Goal: Contribute content: Contribute content

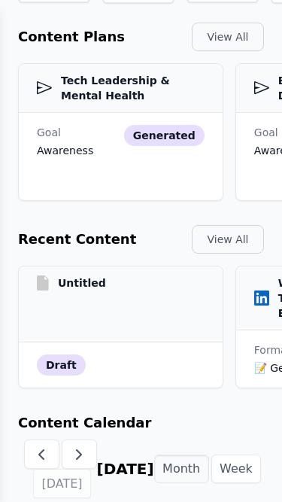
scroll to position [254, 0]
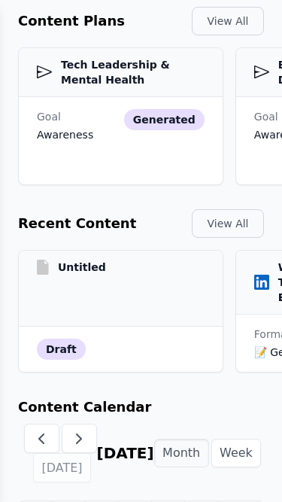
click at [126, 282] on div "Untitled" at bounding box center [121, 289] width 204 height 76
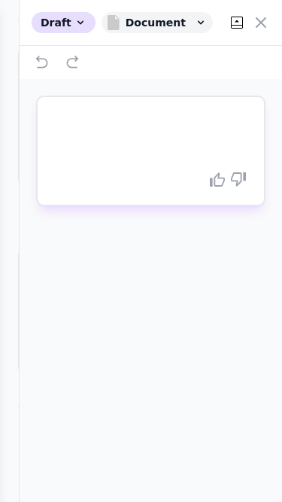
click at [234, 19] on icon at bounding box center [237, 23] width 18 height 18
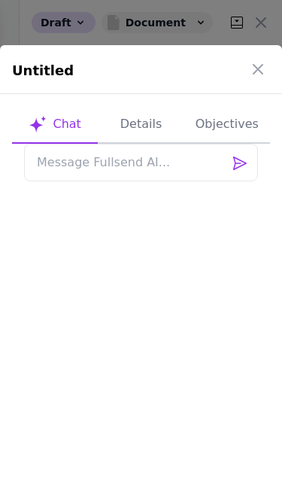
scroll to position [0, 0]
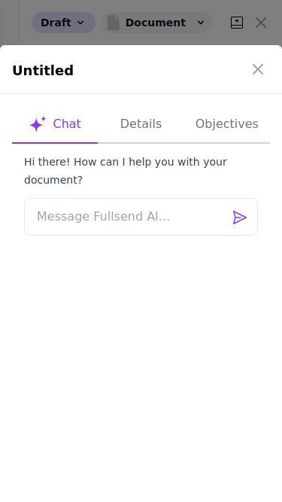
click at [258, 70] on icon "button" at bounding box center [258, 69] width 9 height 9
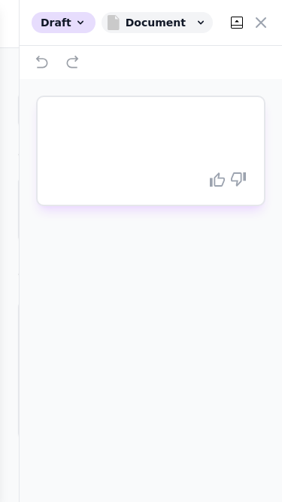
scroll to position [254, 0]
click at [233, 22] on icon at bounding box center [237, 23] width 18 height 18
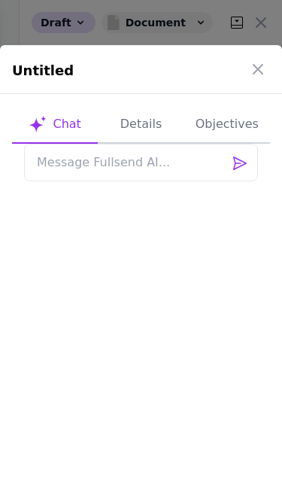
scroll to position [0, 0]
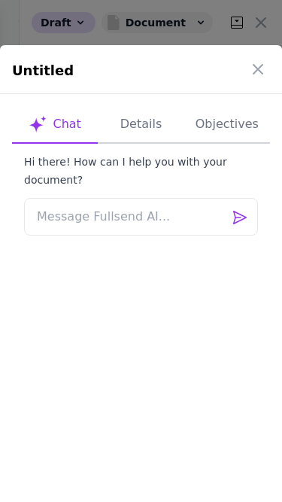
click at [264, 68] on icon "button" at bounding box center [258, 69] width 18 height 18
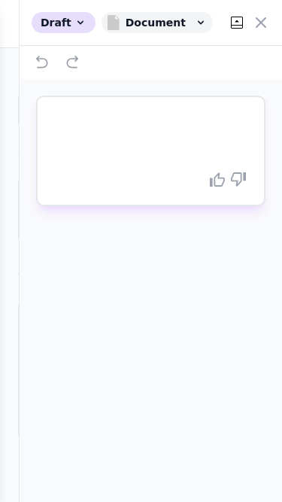
scroll to position [254, 0]
click at [21, 54] on div at bounding box center [141, 251] width 282 height 502
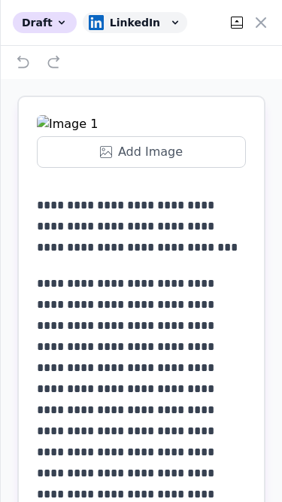
click at [235, 23] on icon at bounding box center [237, 23] width 18 height 18
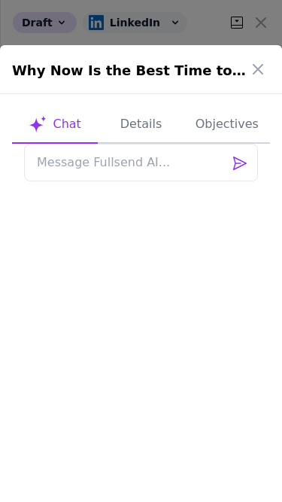
scroll to position [0, 0]
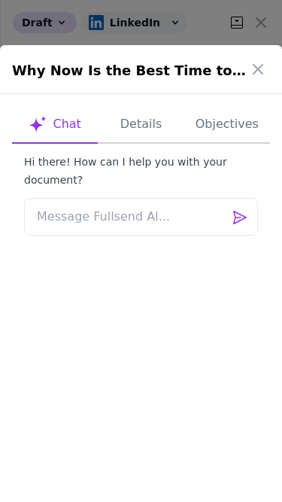
click at [266, 66] on icon "button" at bounding box center [258, 69] width 18 height 18
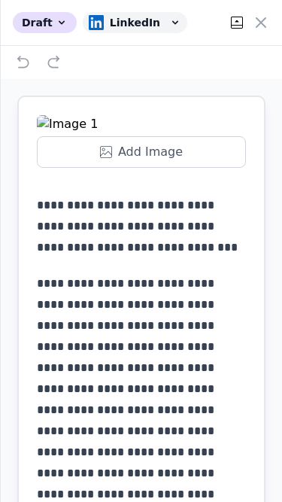
click at [228, 23] on icon at bounding box center [237, 23] width 18 height 18
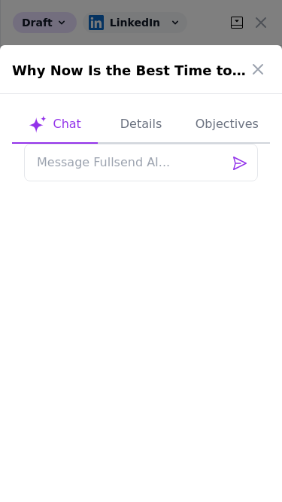
scroll to position [0, 0]
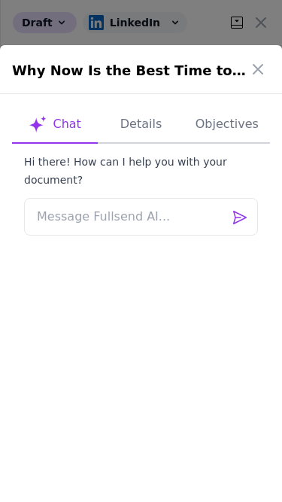
click at [270, 76] on button "button" at bounding box center [258, 69] width 30 height 30
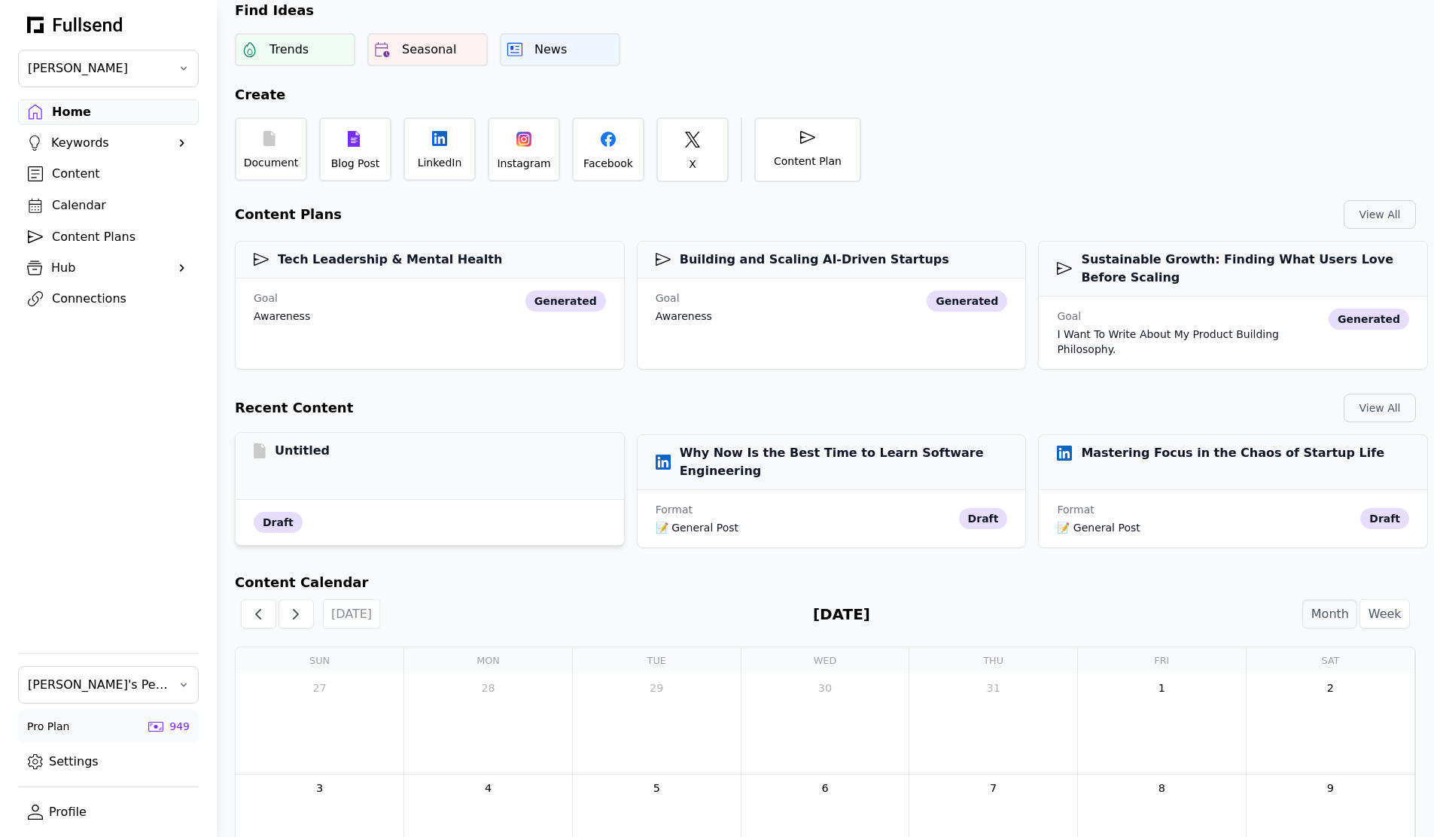
scroll to position [92, 0]
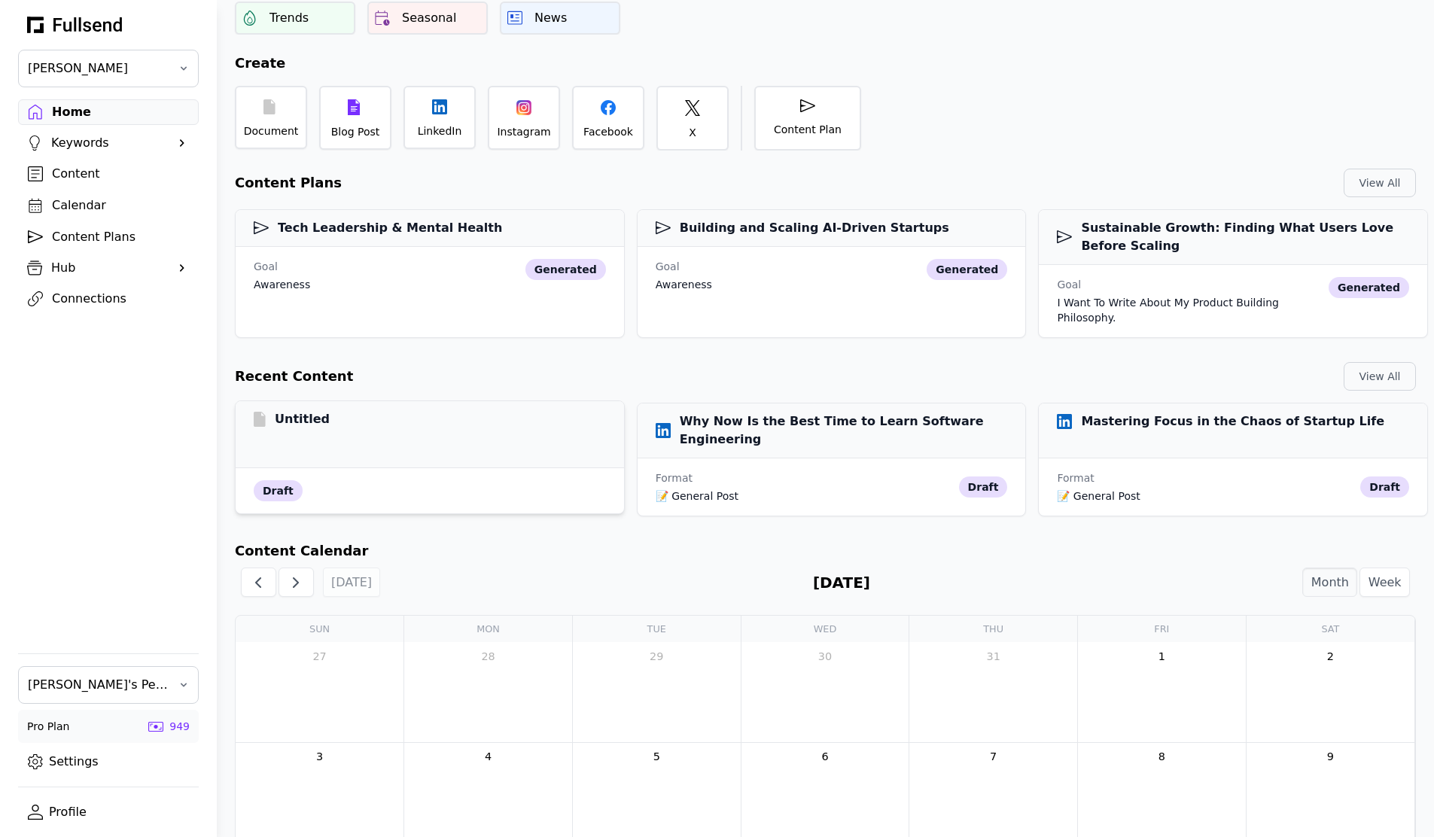
click at [425, 412] on div "Untitled" at bounding box center [430, 419] width 352 height 18
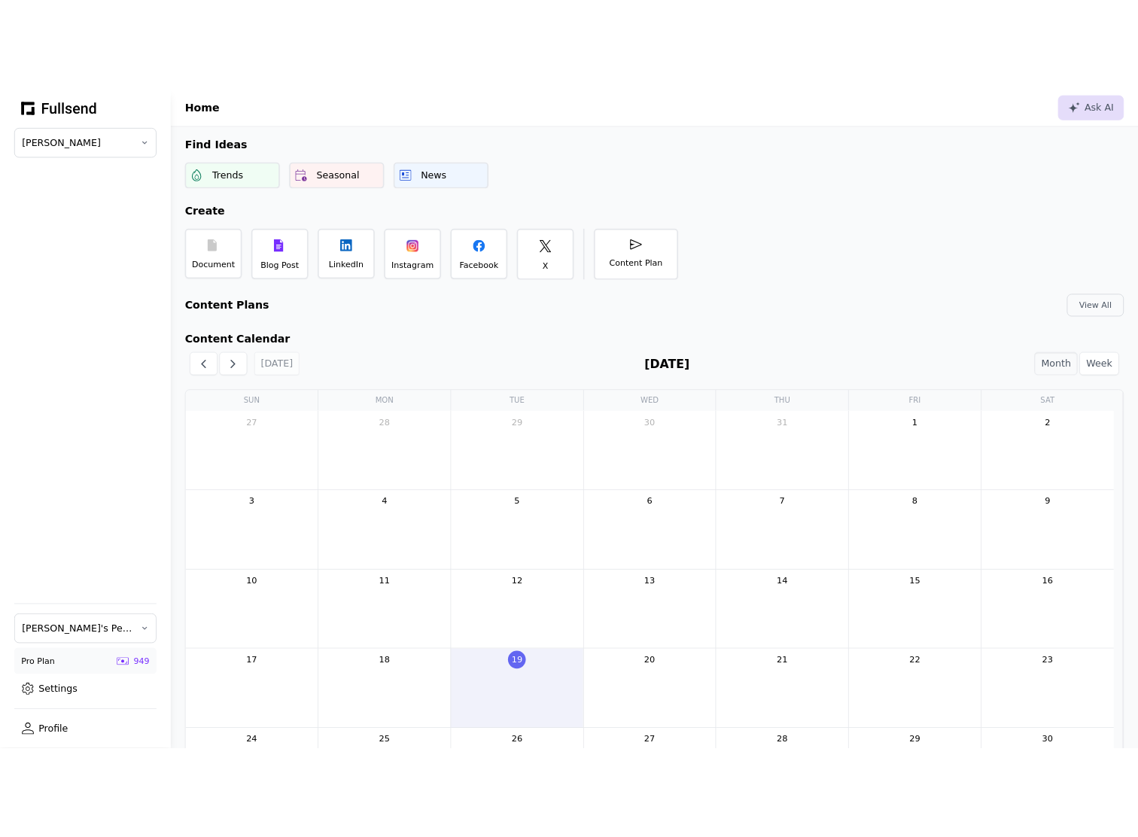
scroll to position [92, 0]
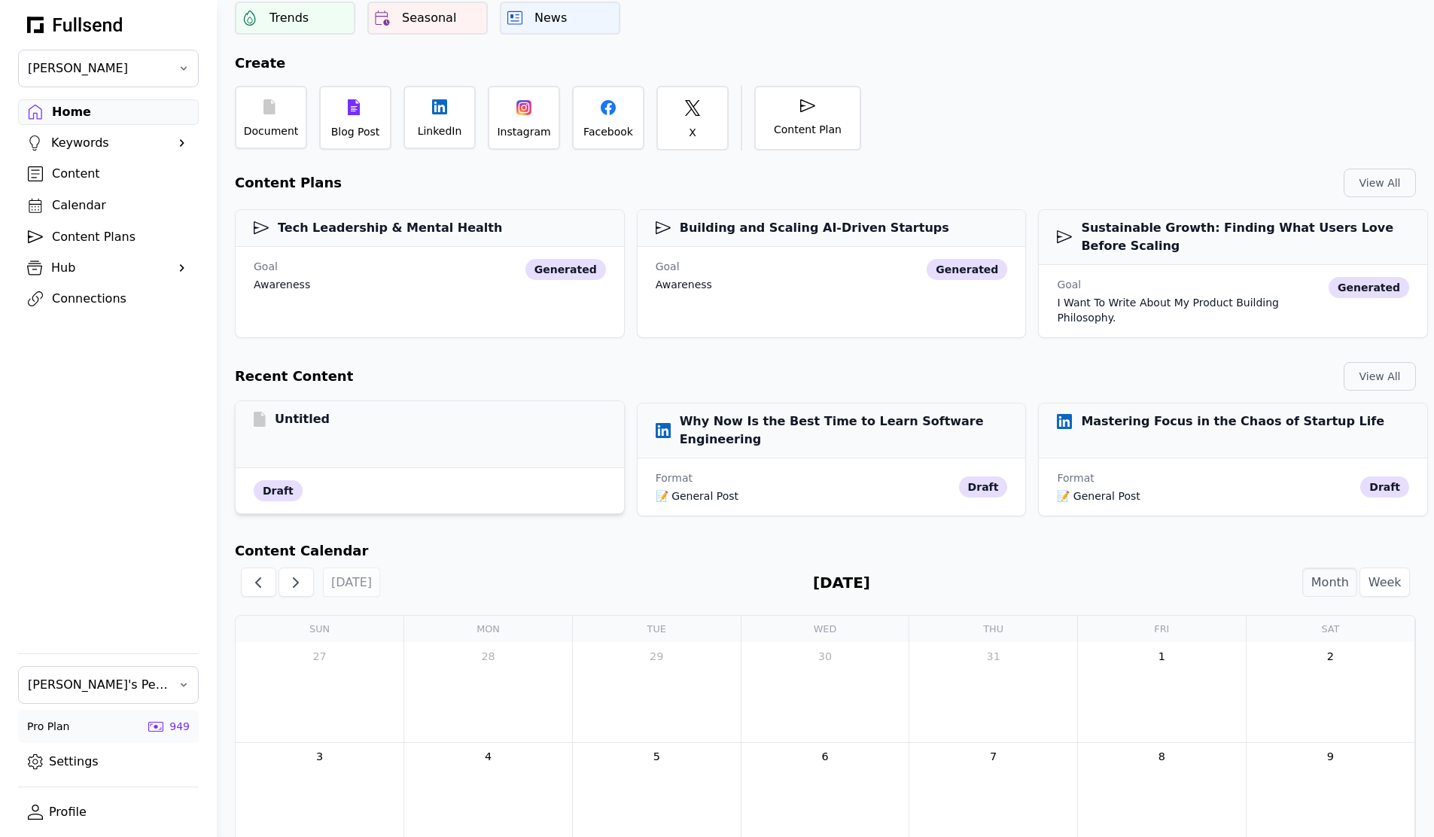
click at [480, 468] on div "draft" at bounding box center [430, 490] width 389 height 45
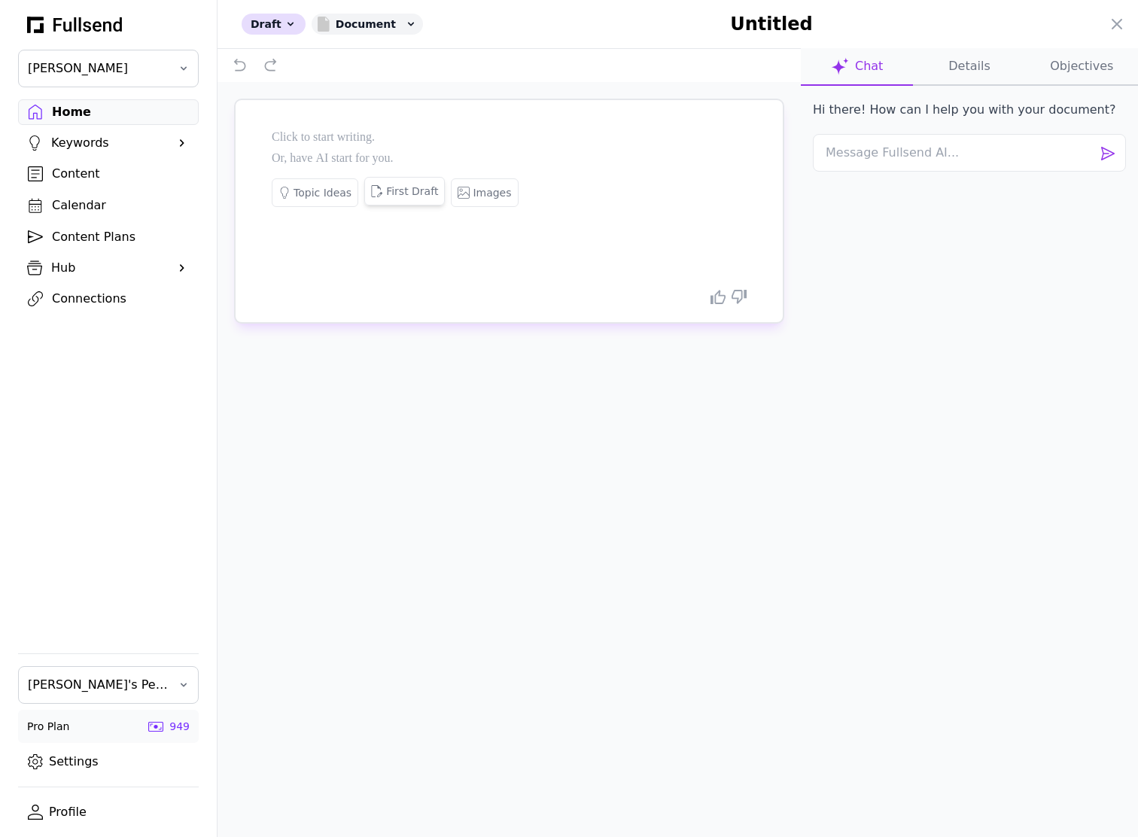
click at [384, 200] on button "First Draft" at bounding box center [404, 191] width 81 height 29
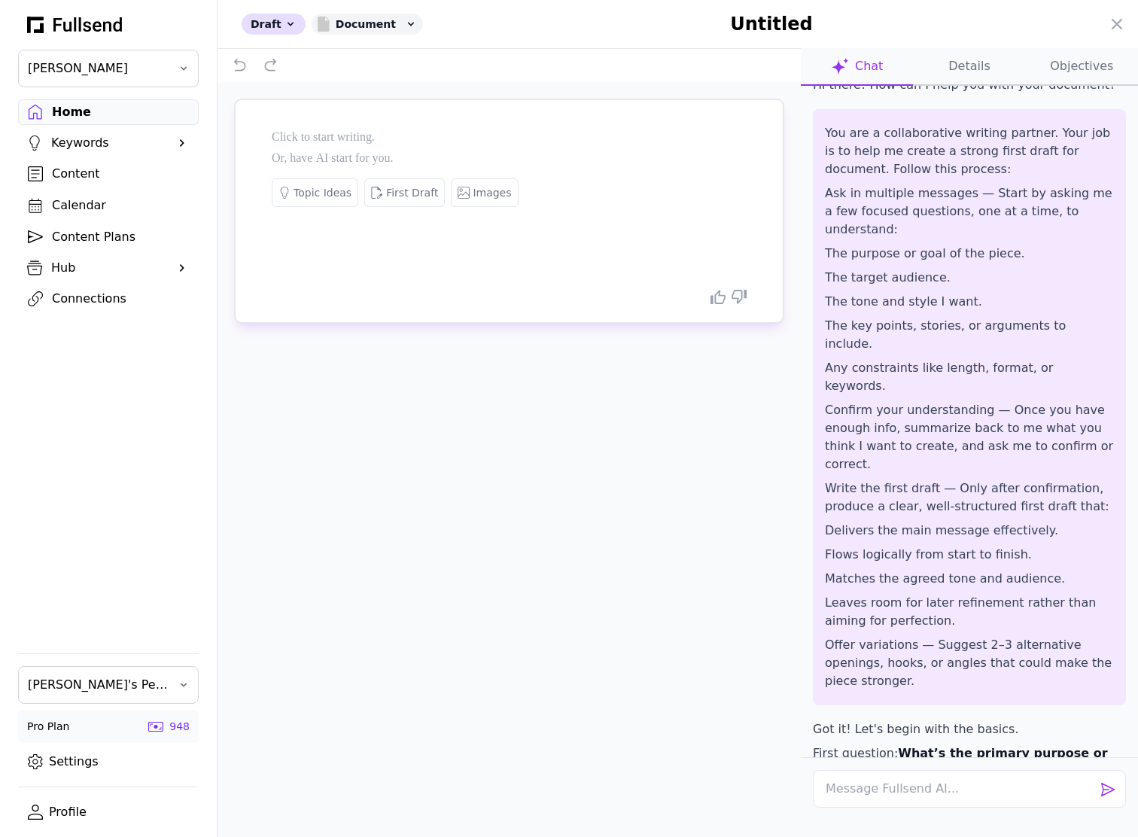
scroll to position [42, 0]
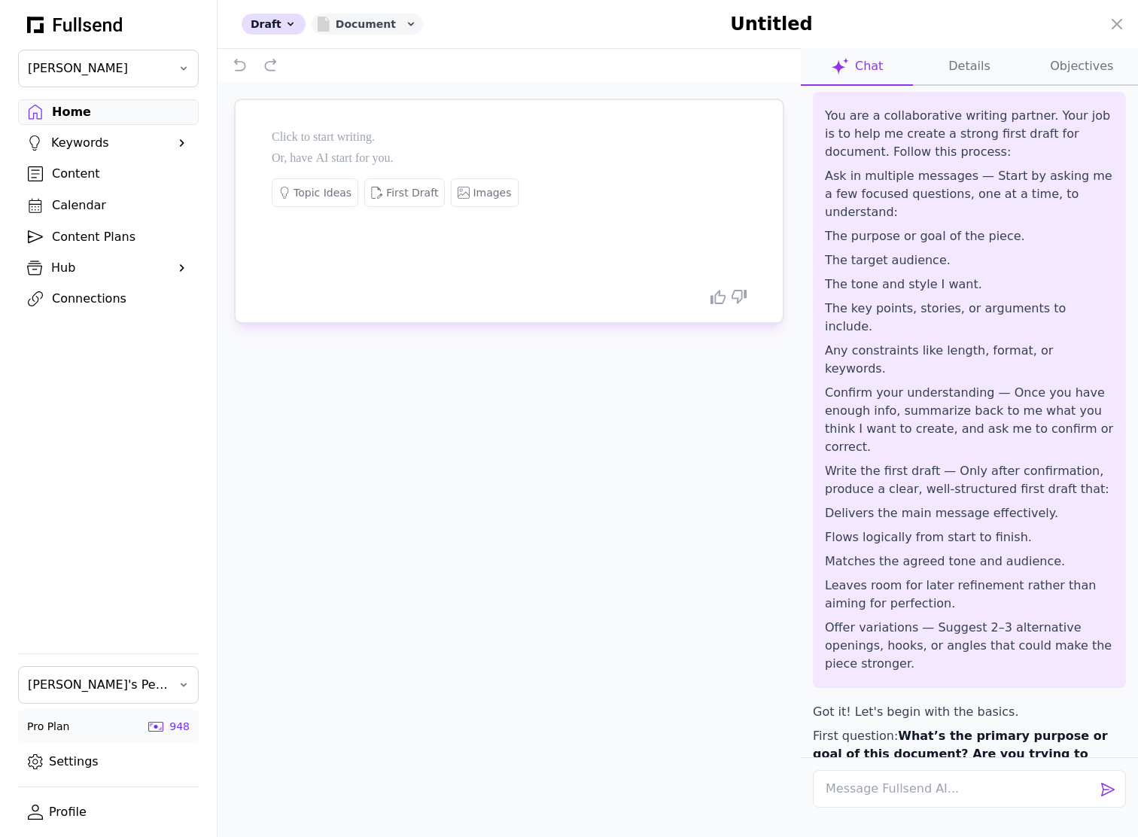
click at [363, 32] on div "Document" at bounding box center [367, 24] width 111 height 21
click at [362, 99] on button "Blog Post" at bounding box center [372, 112] width 120 height 27
select select "**"
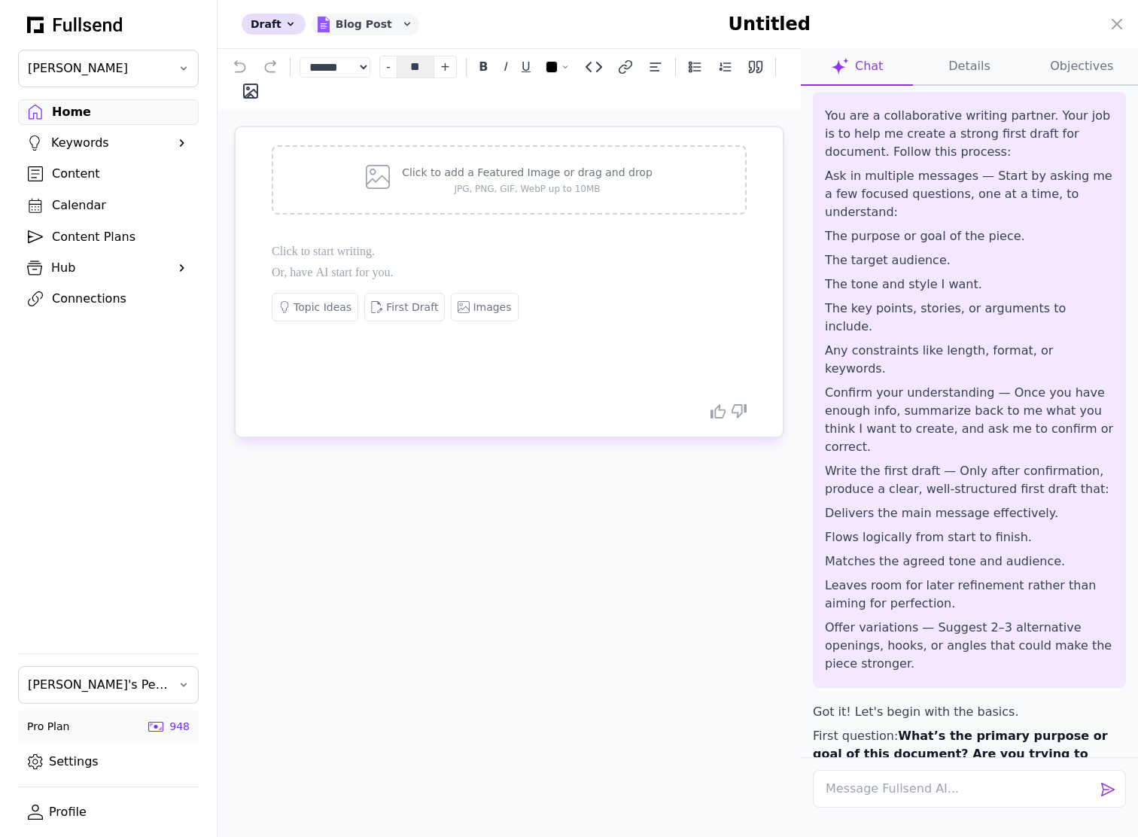
click at [401, 23] on icon at bounding box center [407, 24] width 12 height 12
click at [373, 72] on button "Document" at bounding box center [372, 86] width 120 height 28
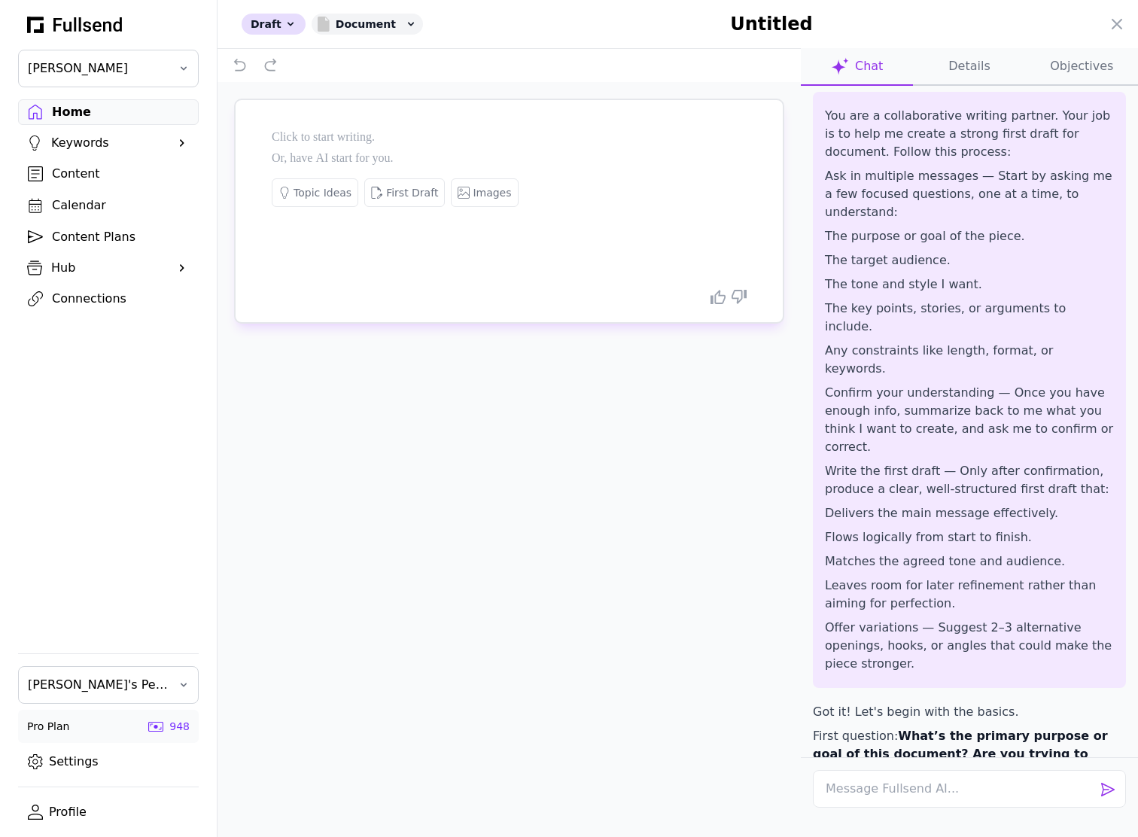
scroll to position [0, 0]
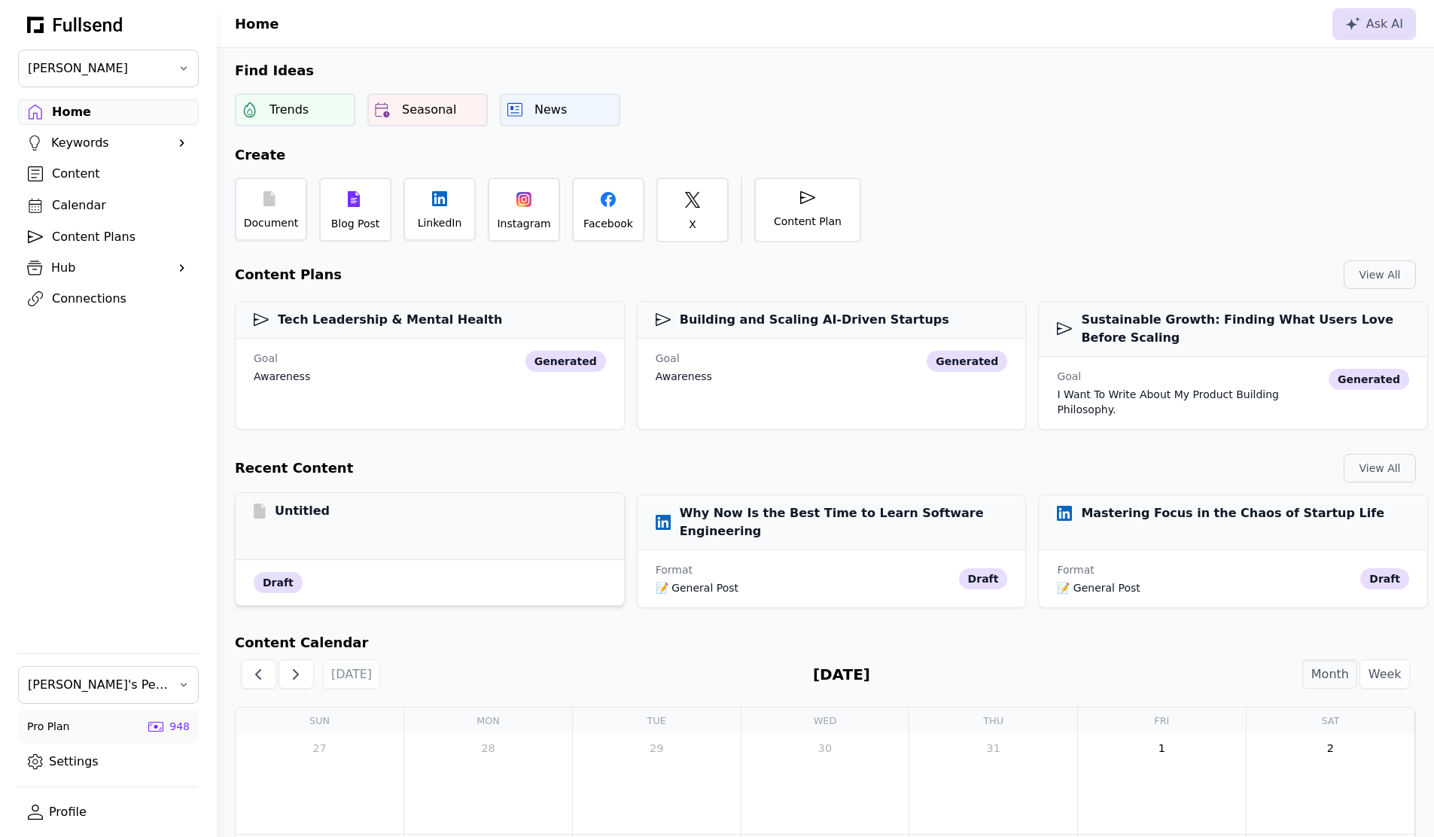
click at [399, 502] on div "Untitled" at bounding box center [430, 511] width 352 height 18
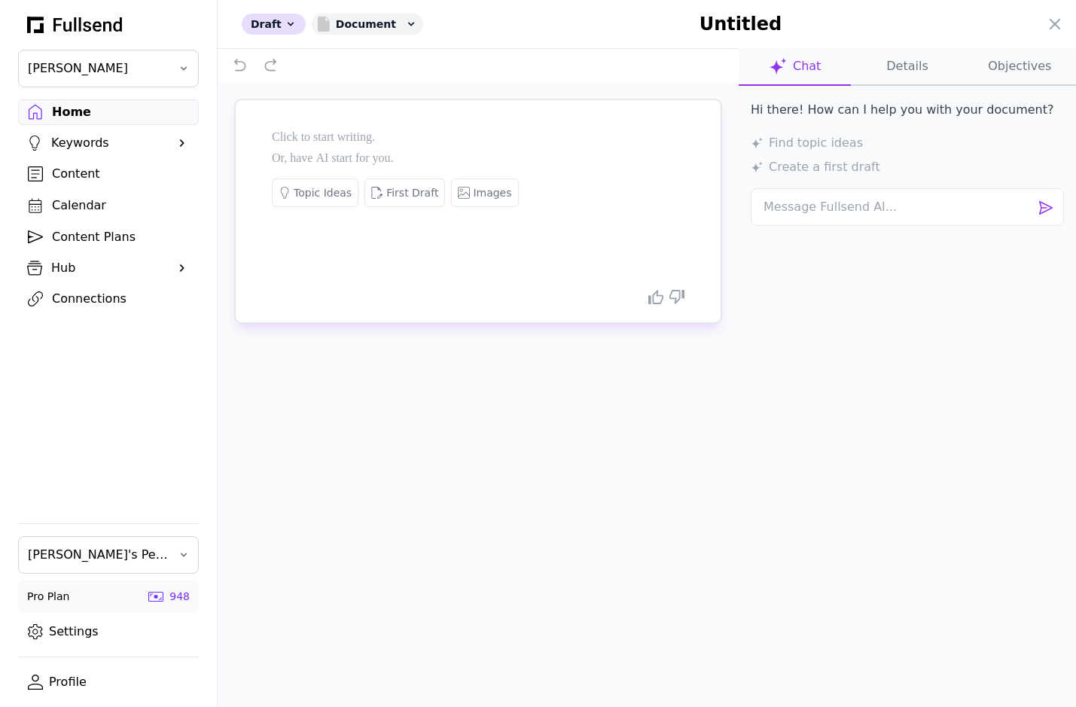
click at [835, 434] on div "Hi there! How can I help you with your document? Find topic ideas Create a firs…" at bounding box center [907, 366] width 337 height 561
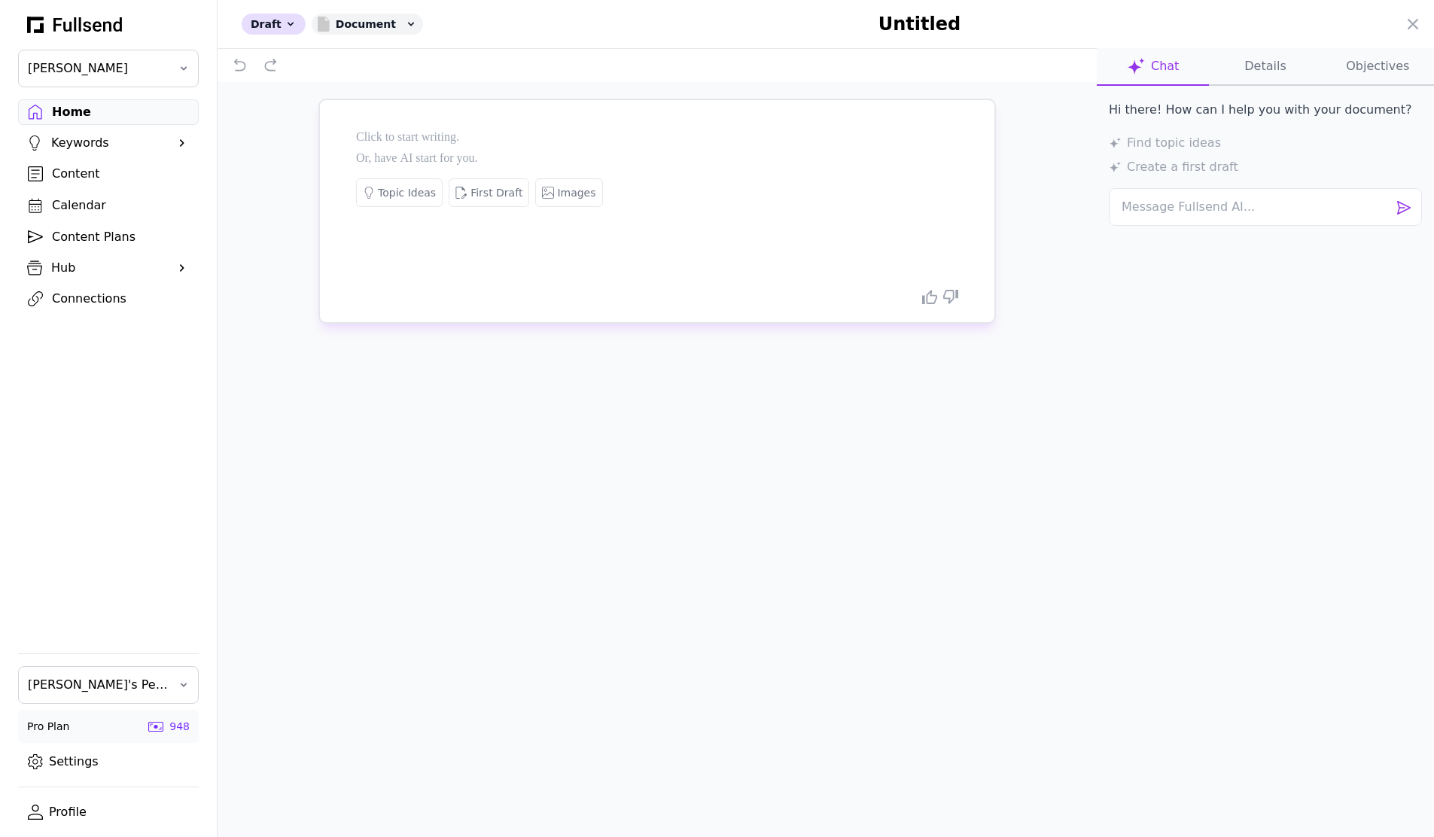
click at [1342, 454] on div "Hi there! How can I help you with your document? Find topic ideas Create a firs…" at bounding box center [1265, 431] width 337 height 691
click at [1416, 20] on icon at bounding box center [1413, 24] width 18 height 18
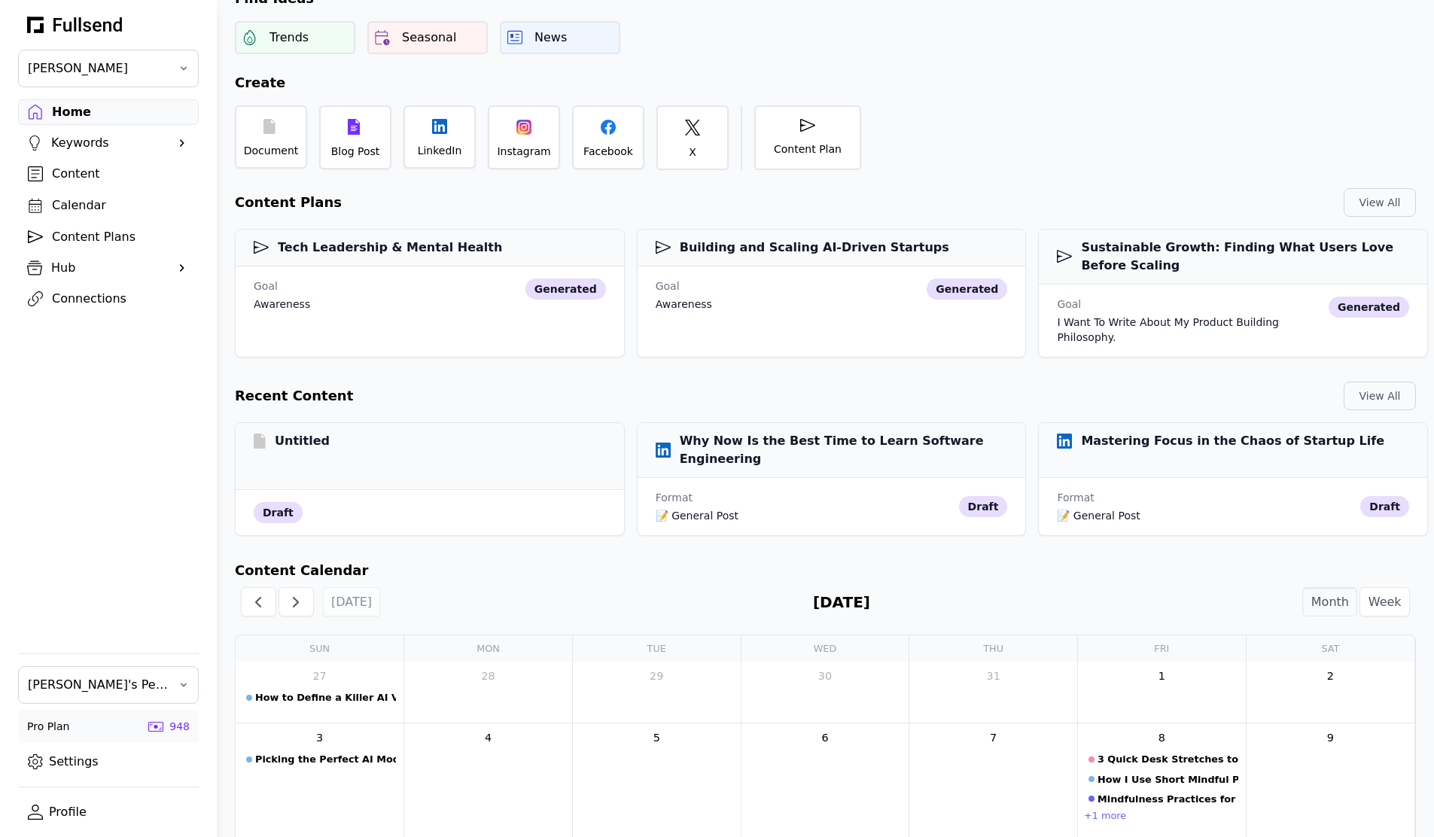
scroll to position [0, 0]
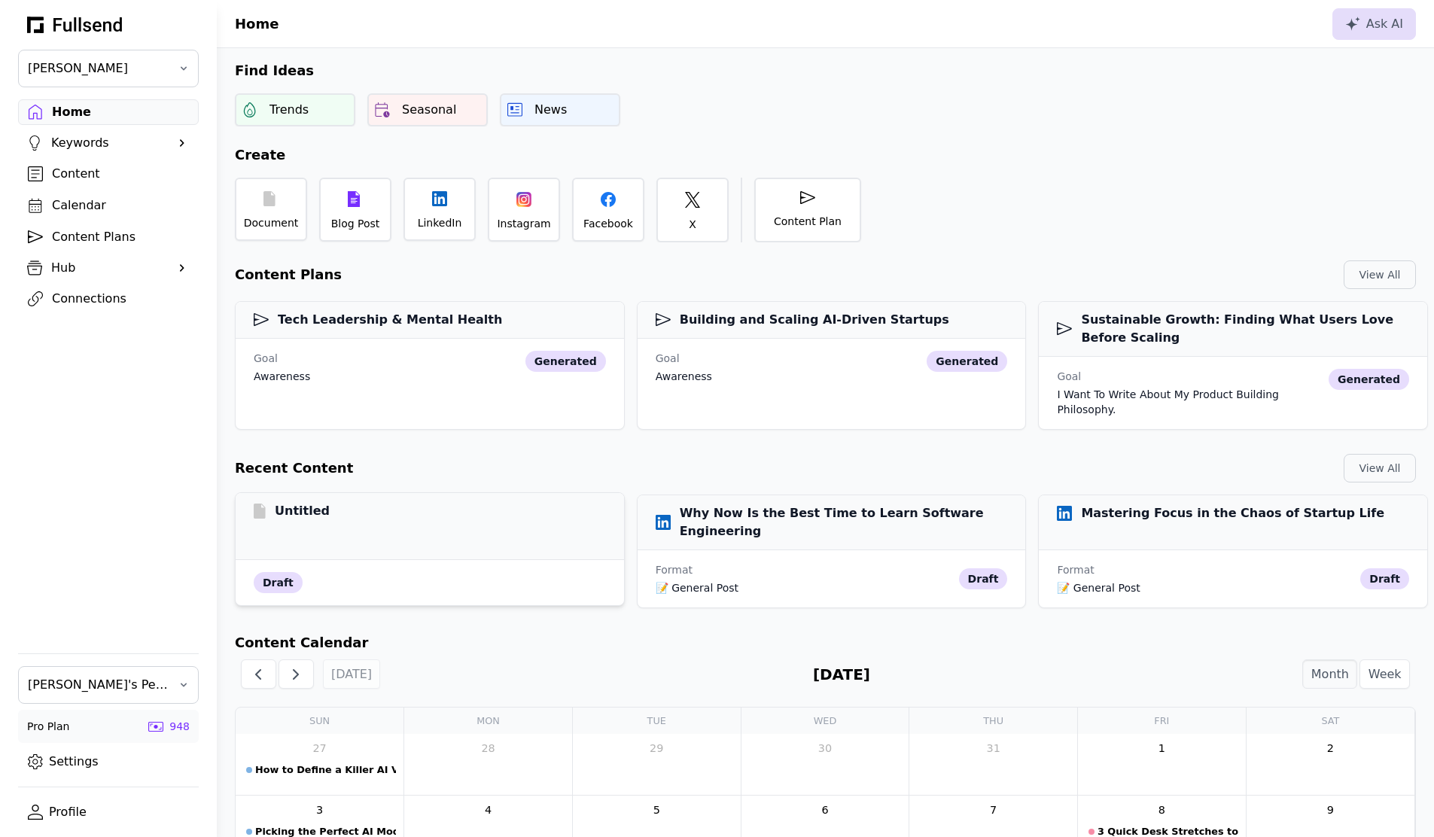
click at [514, 508] on div "Untitled" at bounding box center [430, 526] width 389 height 67
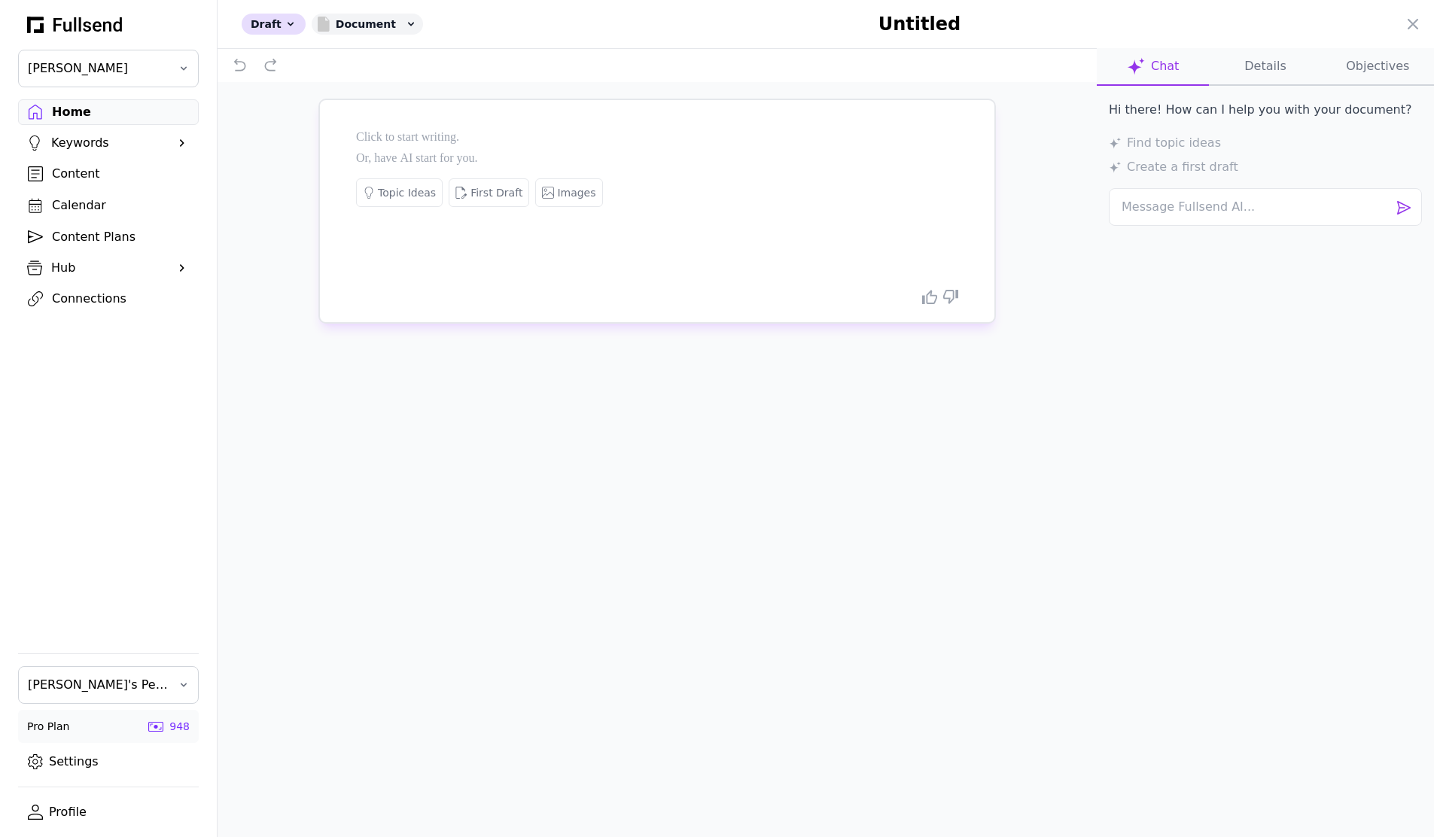
click at [1423, 26] on div "Draft Document Saving Untitled Close panel" at bounding box center [826, 24] width 1217 height 48
